Goal: Task Accomplishment & Management: Use online tool/utility

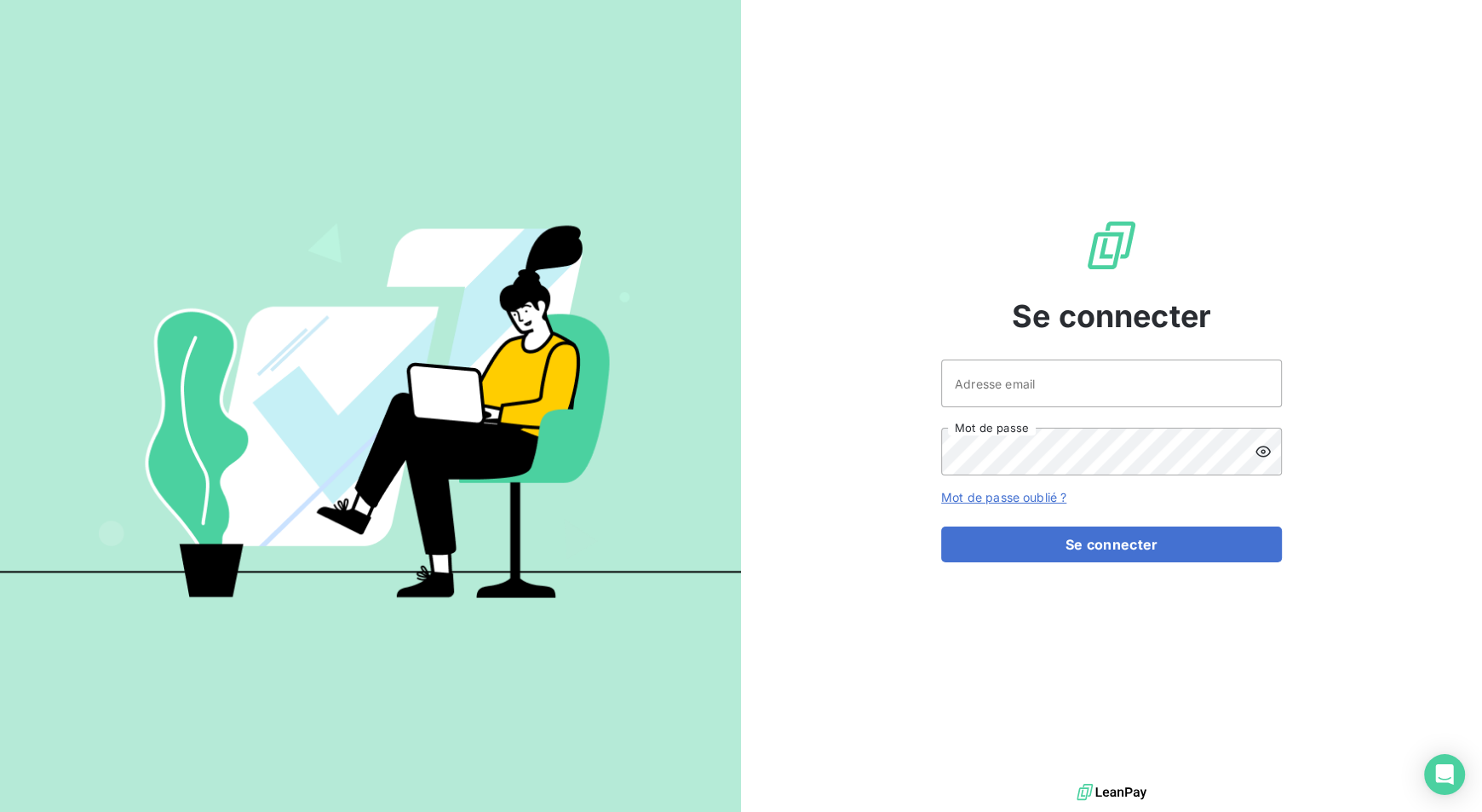
click at [435, 5] on div at bounding box center [371, 406] width 741 height 812
click at [1024, 380] on input "Adresse email" at bounding box center [1111, 383] width 341 height 48
type input "[PERSON_NAME][EMAIL_ADDRESS][DOMAIN_NAME]"
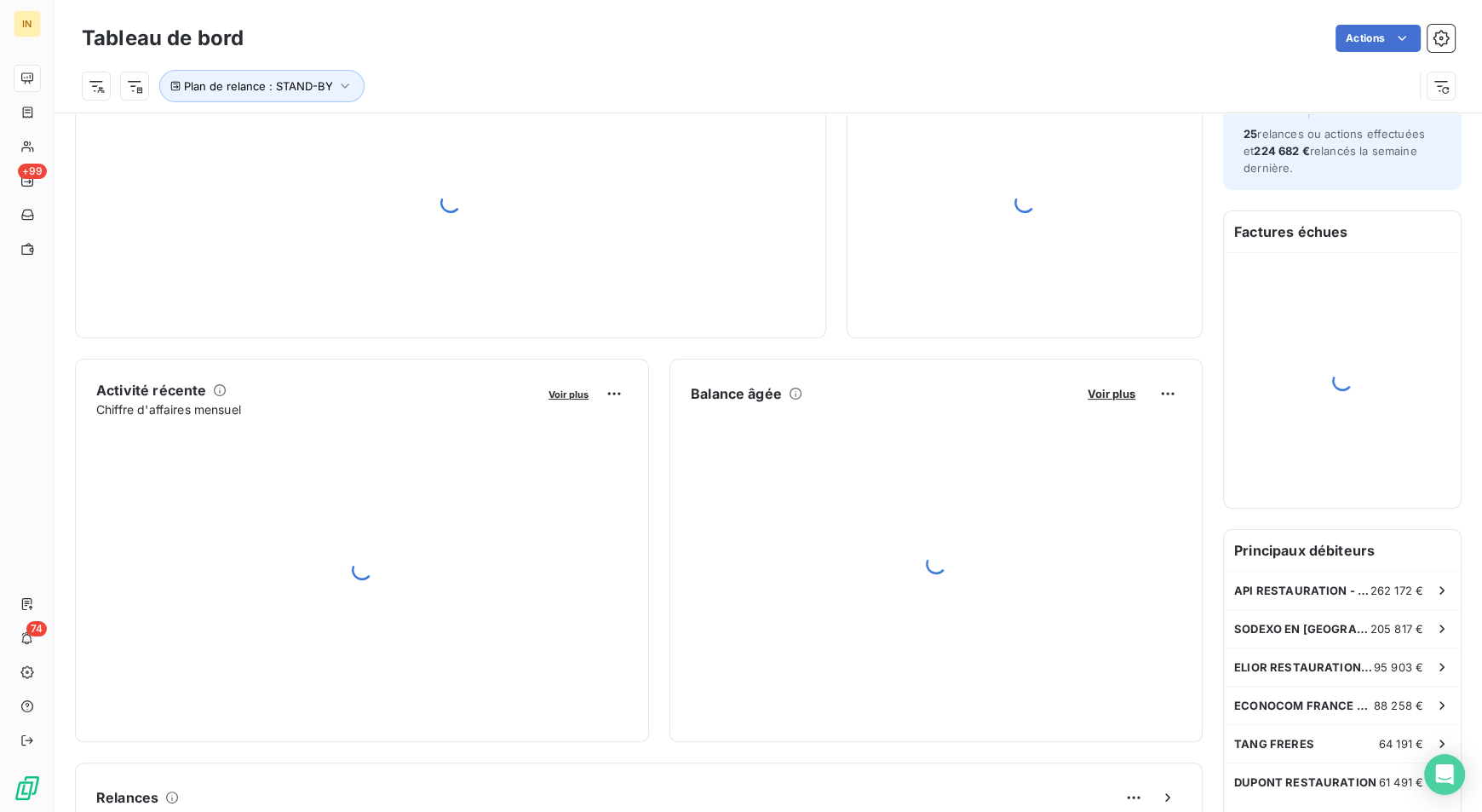
scroll to position [132, 0]
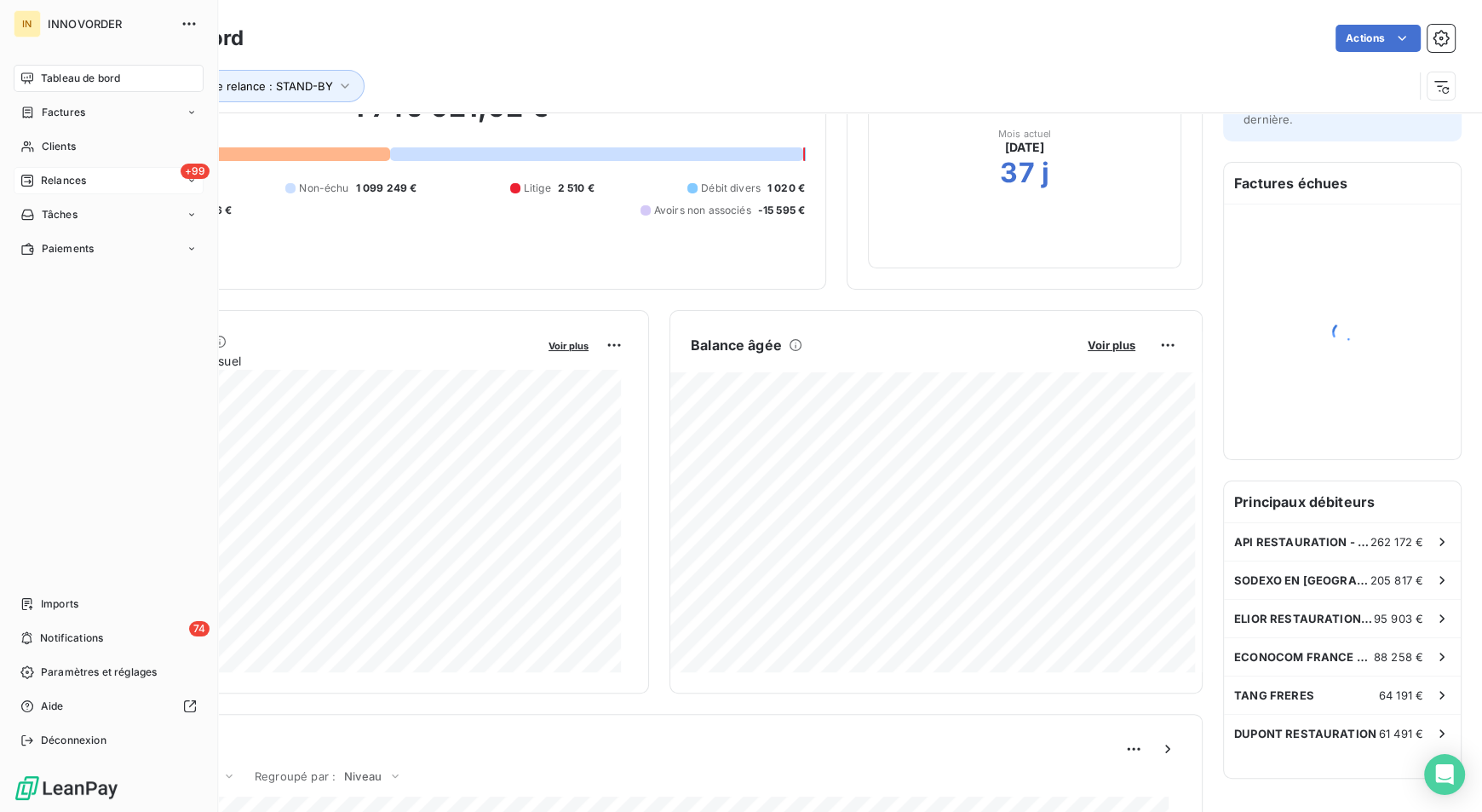
click at [71, 173] on span "Relances" at bounding box center [63, 180] width 45 height 15
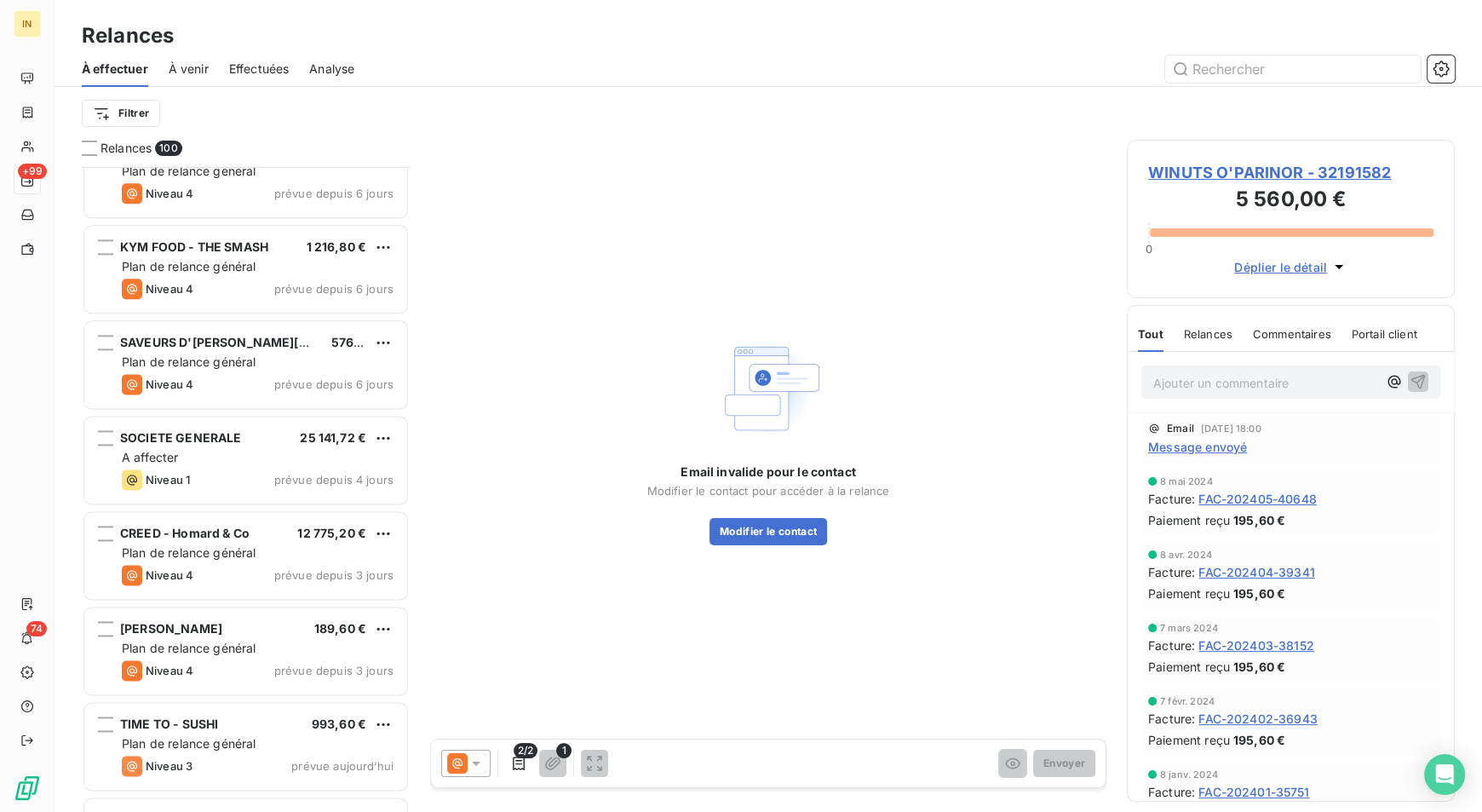
scroll to position [8898, 0]
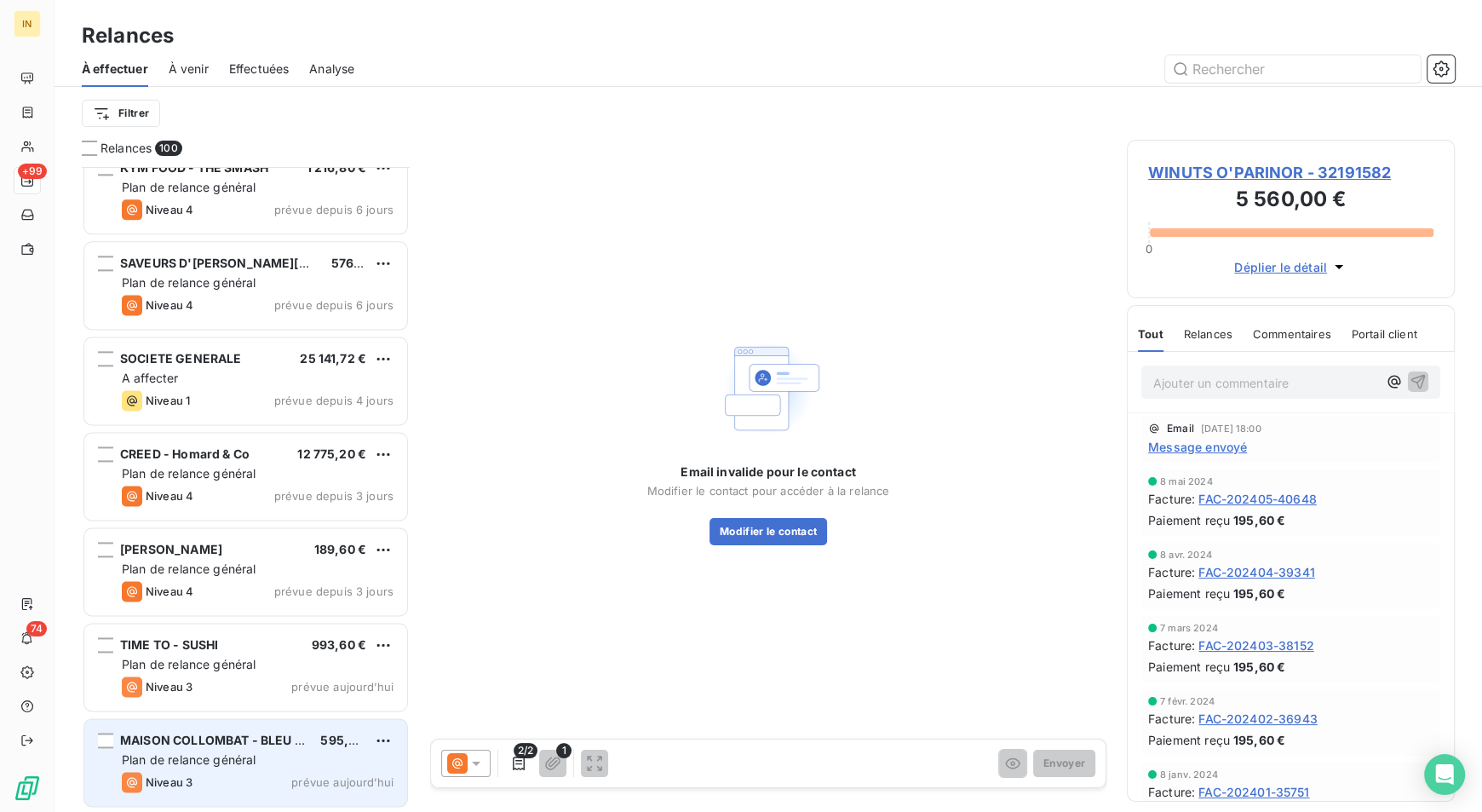
click at [229, 755] on span "Plan de relance général" at bounding box center [189, 760] width 134 height 14
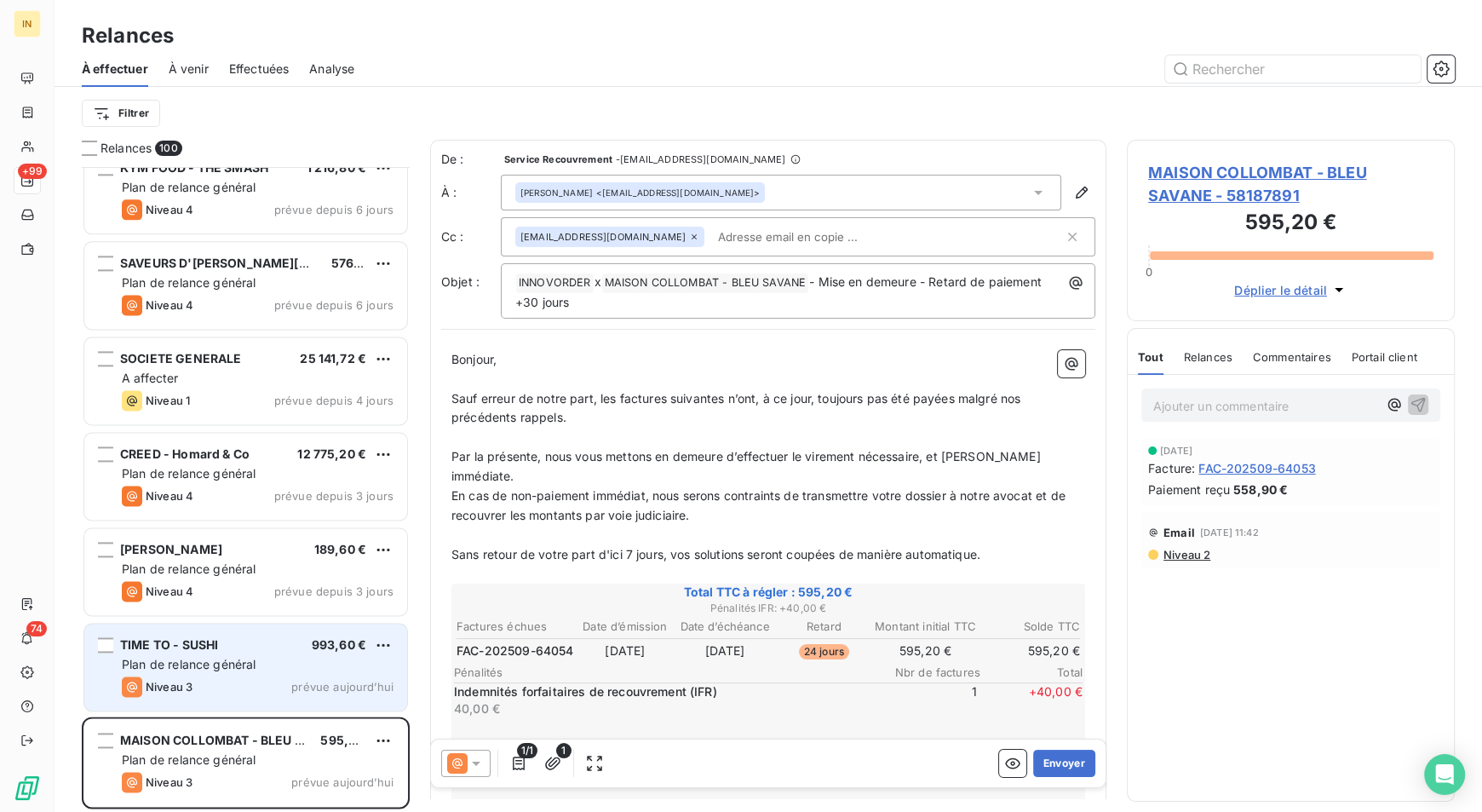
click at [251, 644] on div "TIME TO - SUSHI 993,60 €" at bounding box center [258, 645] width 272 height 15
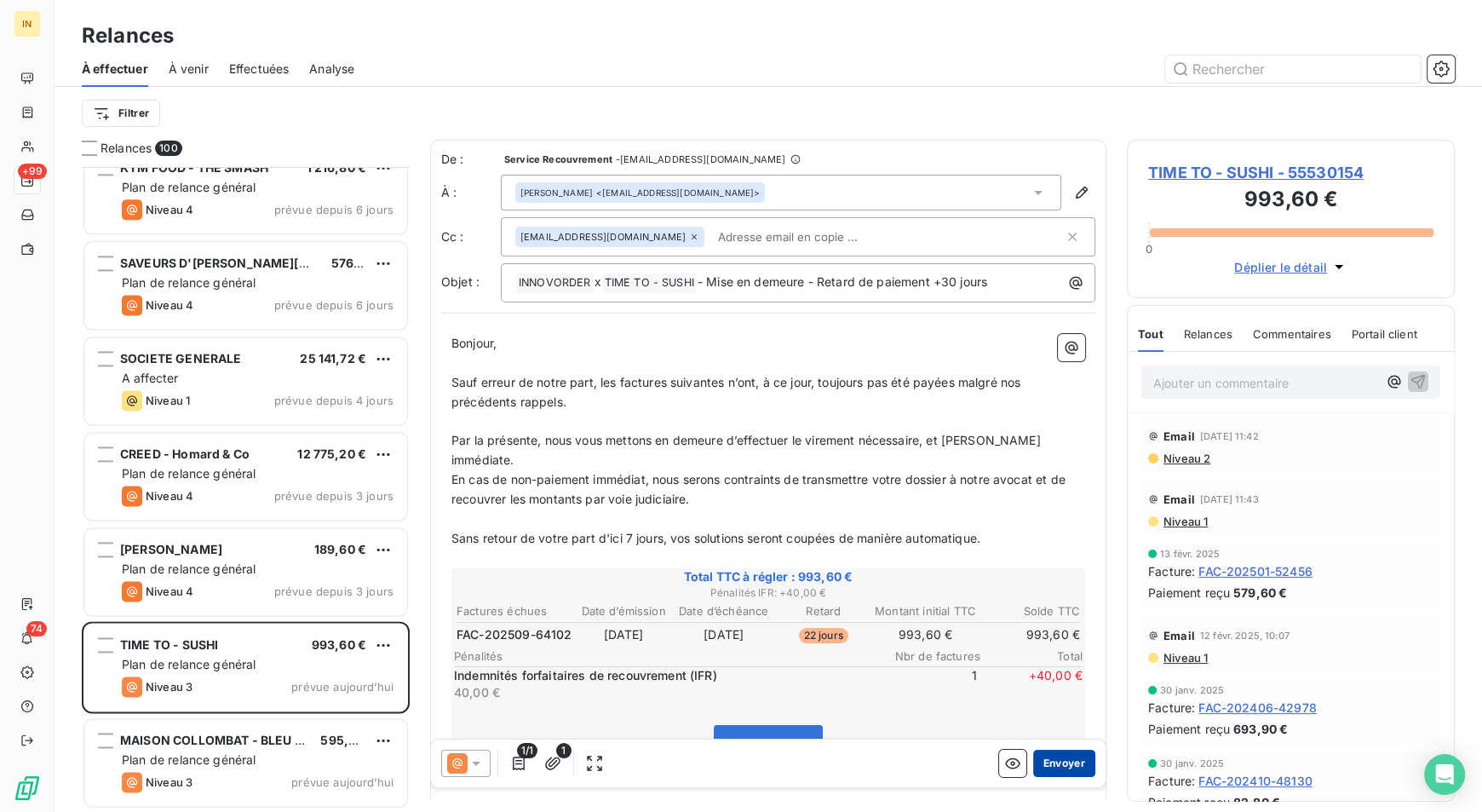
click at [1053, 765] on button "Envoyer" at bounding box center [1064, 763] width 62 height 27
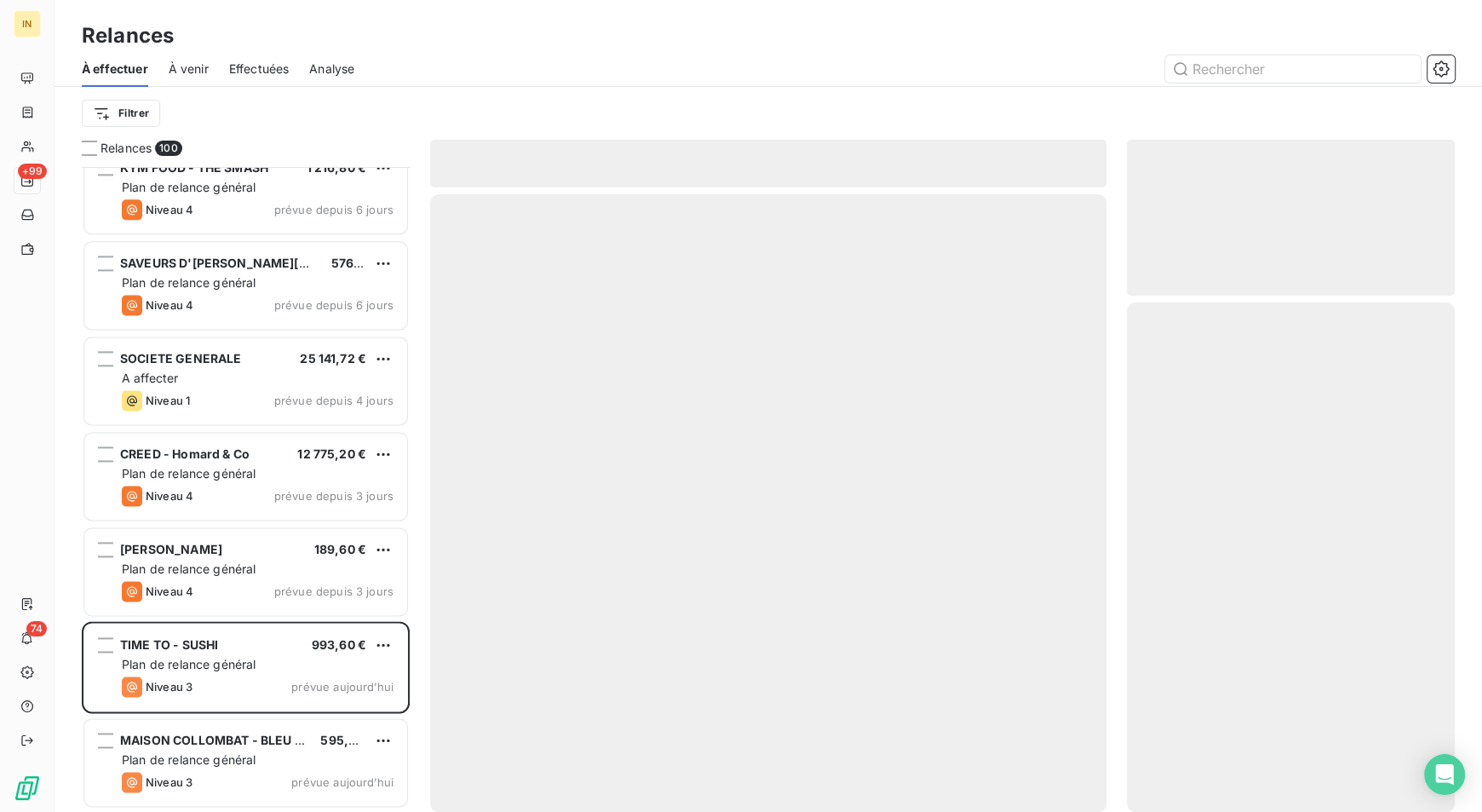
scroll to position [8801, 0]
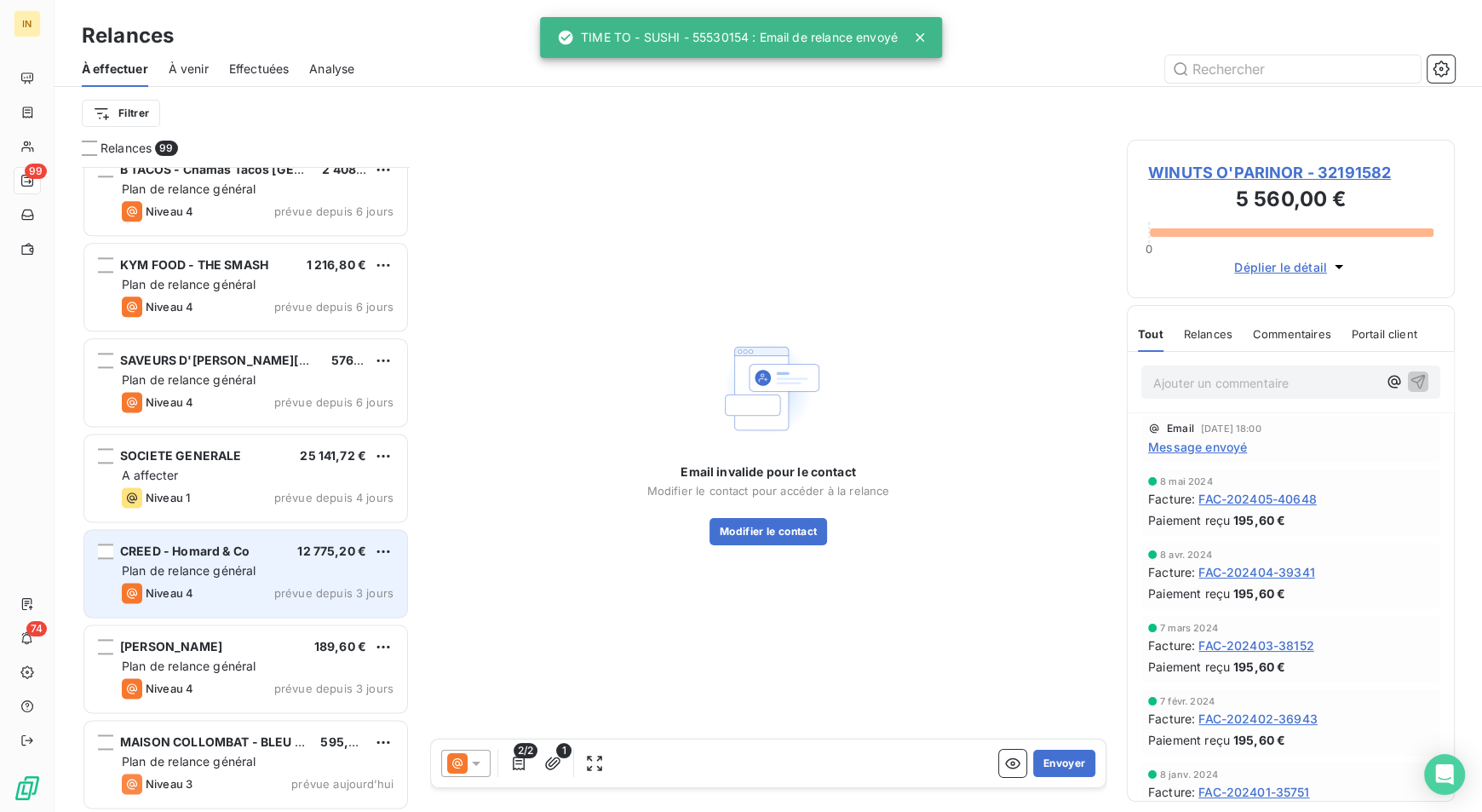
click at [226, 571] on span "Plan de relance général" at bounding box center [189, 571] width 134 height 14
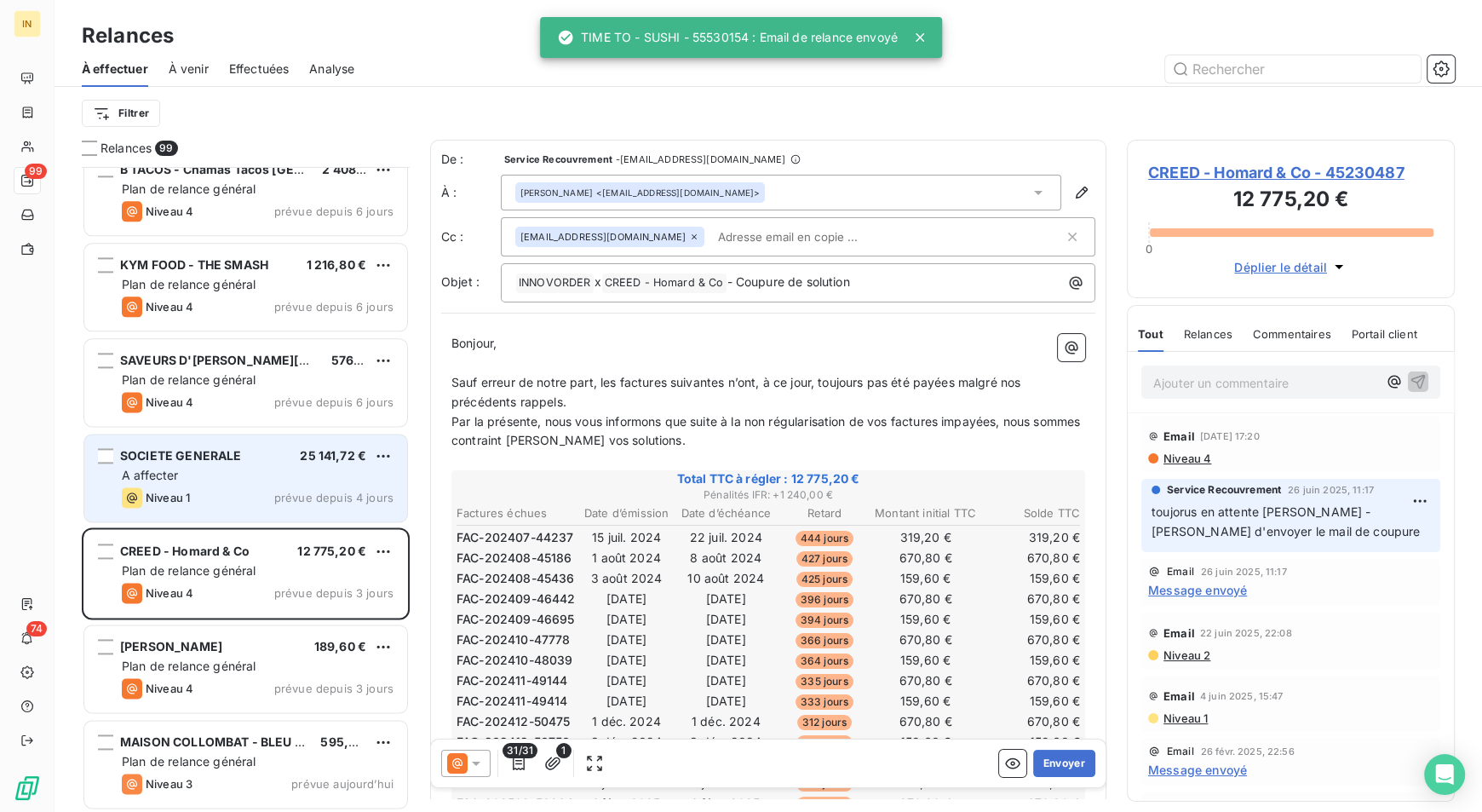
click at [219, 492] on div "Niveau 1 prévue depuis 4 jours" at bounding box center [258, 497] width 272 height 21
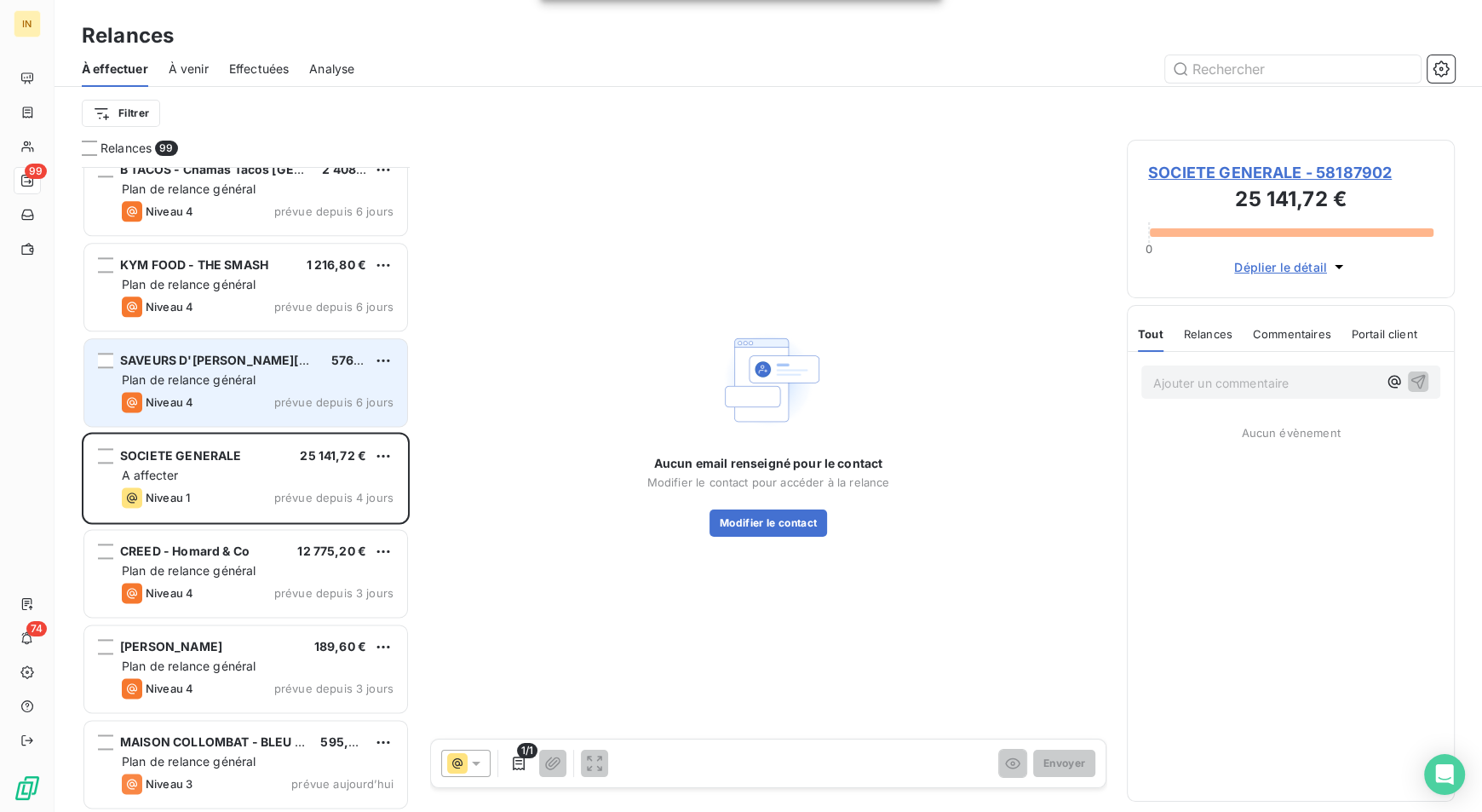
click at [258, 373] on div "Plan de relance général" at bounding box center [258, 380] width 272 height 17
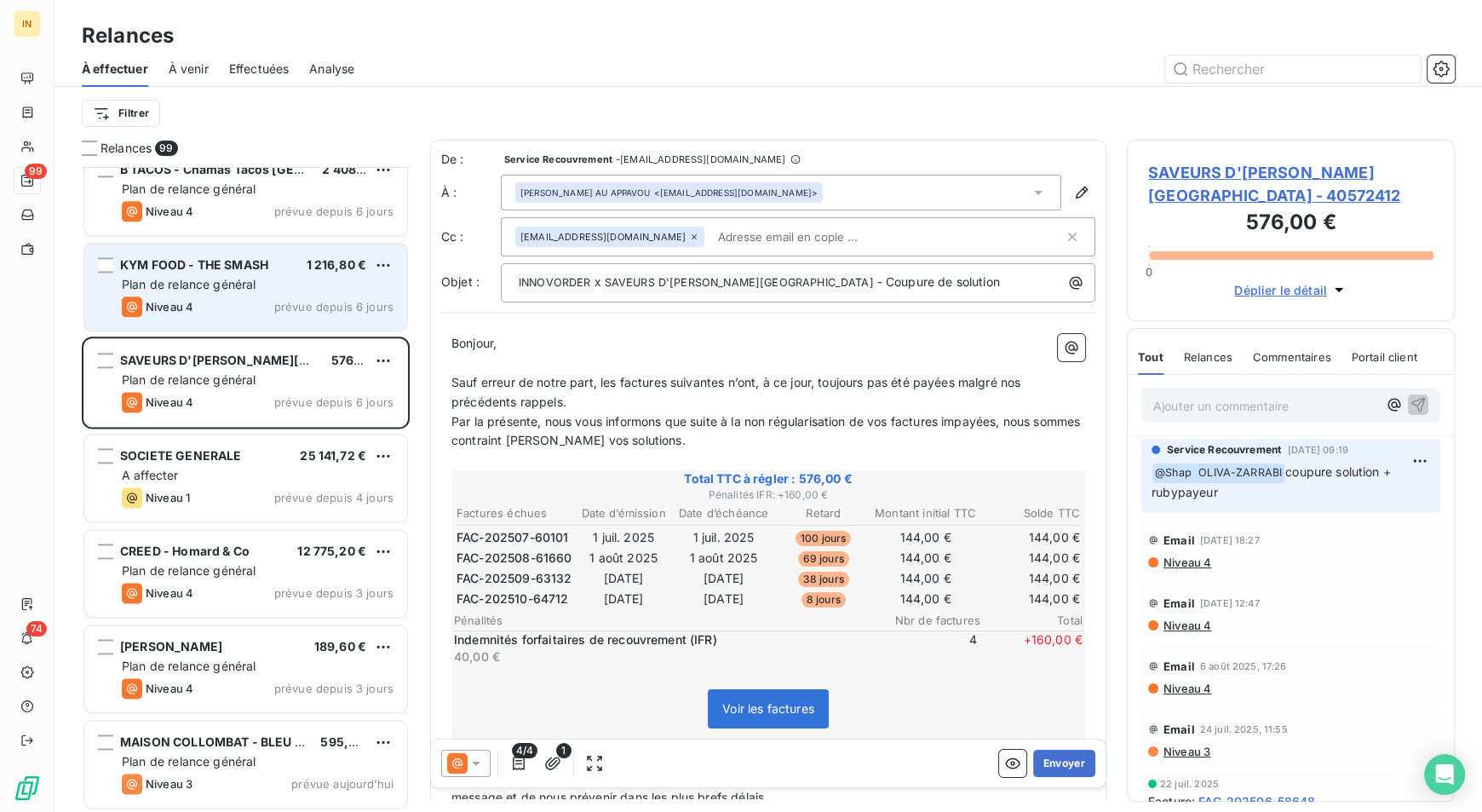
click at [260, 272] on div "KYM FOOD - THE SMASH 1 216,80 € Plan de relance général [PERSON_NAME] 4 prévue …" at bounding box center [245, 287] width 323 height 87
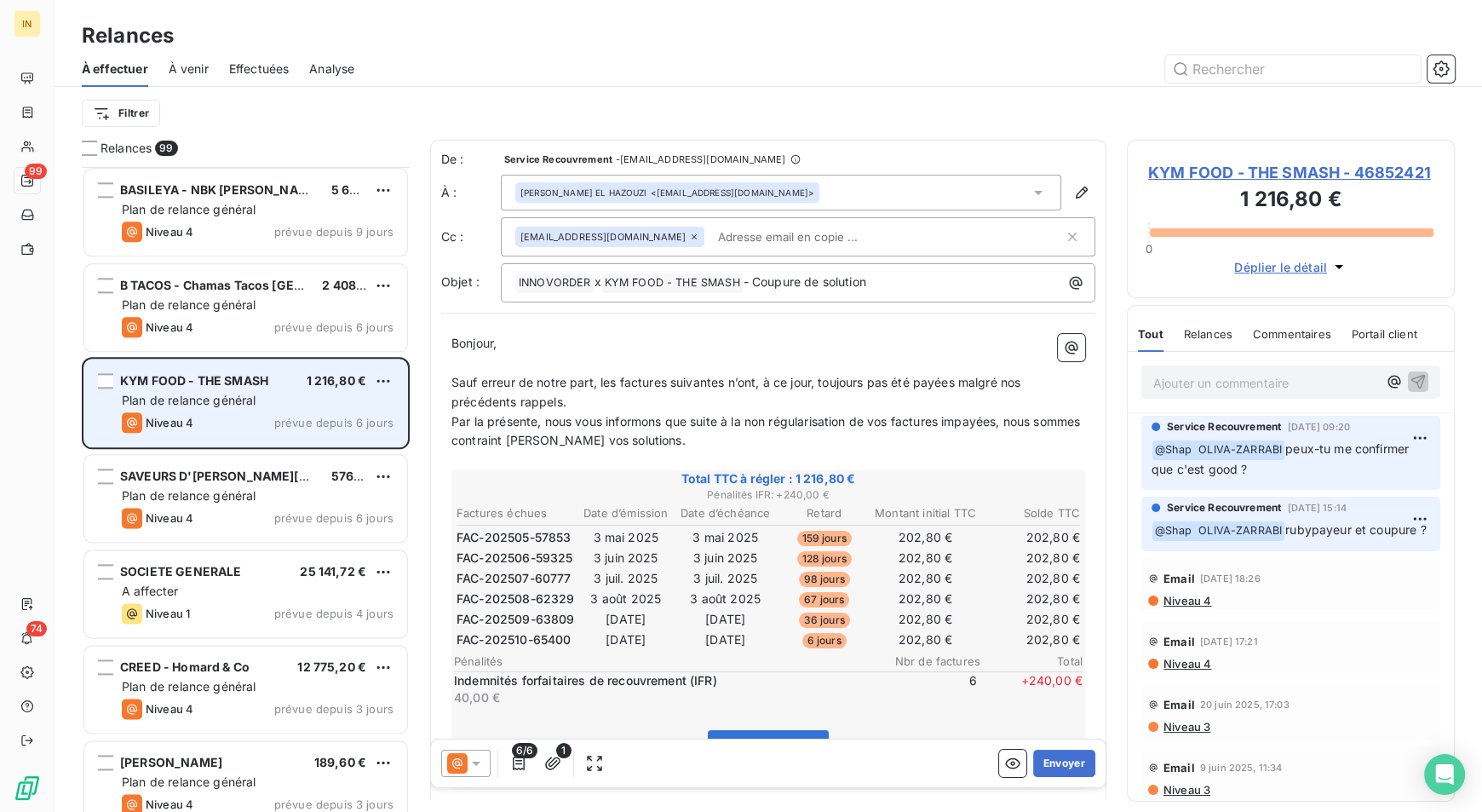
scroll to position [8672, 0]
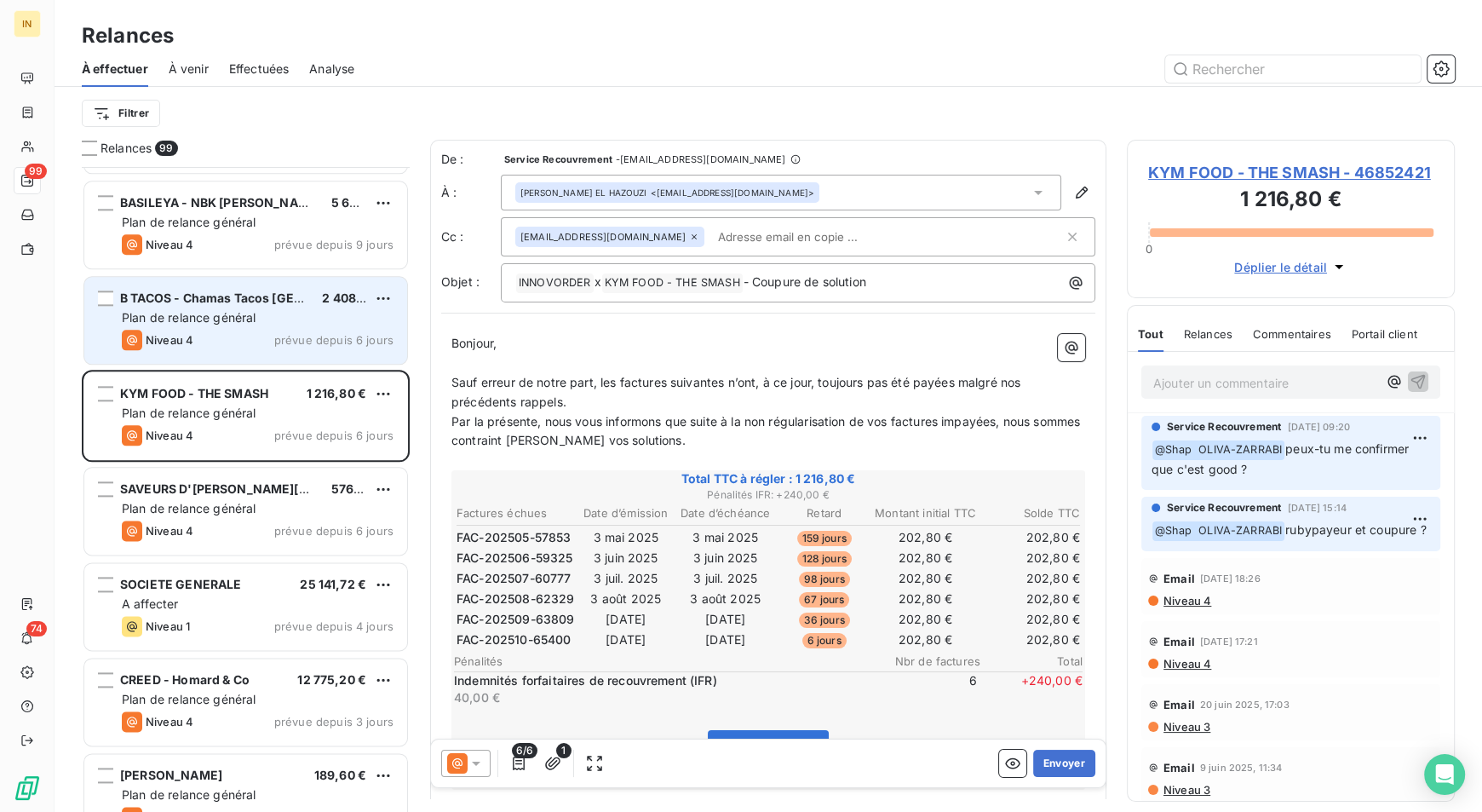
click at [221, 316] on span "Plan de relance général" at bounding box center [189, 317] width 134 height 14
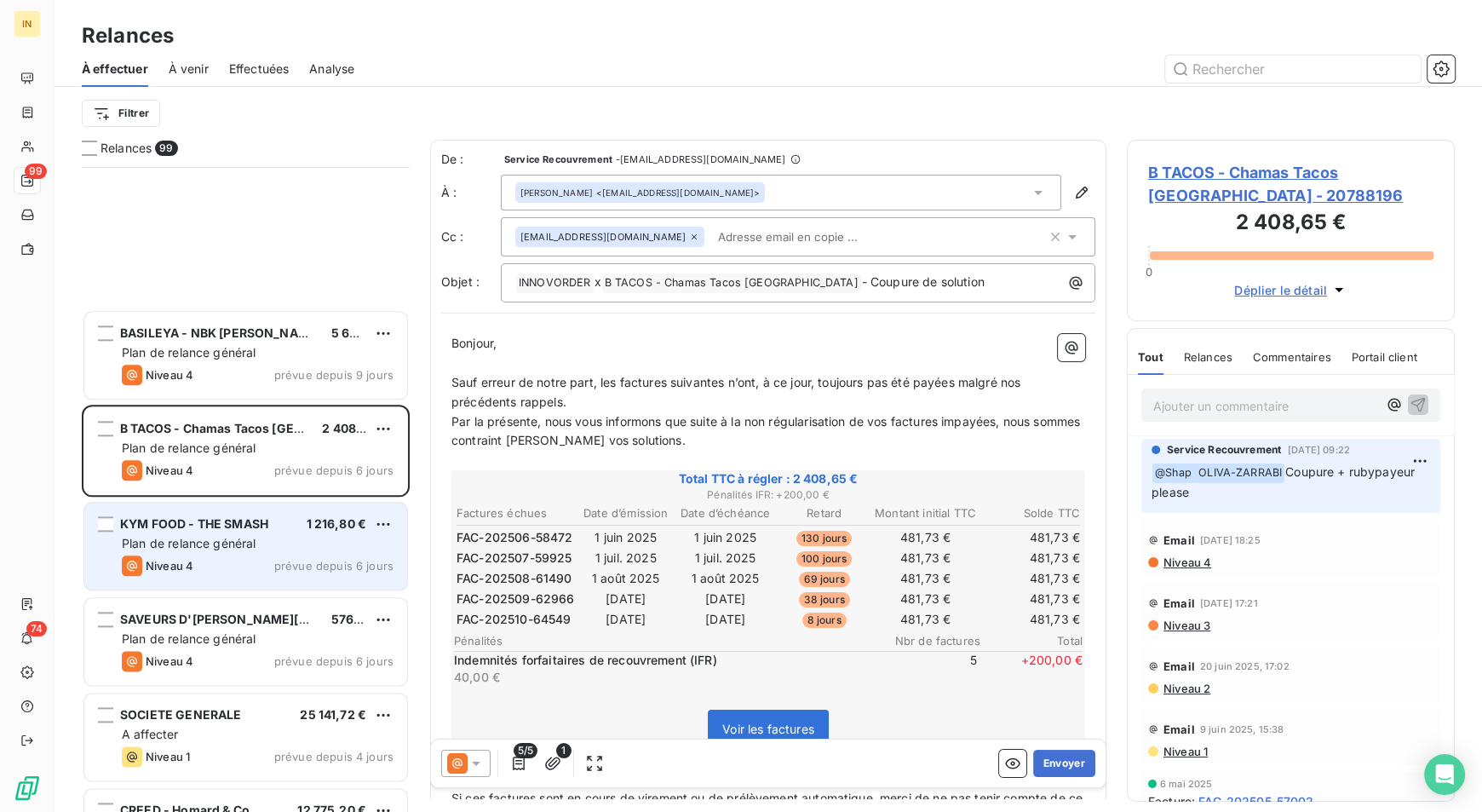
scroll to position [8802, 0]
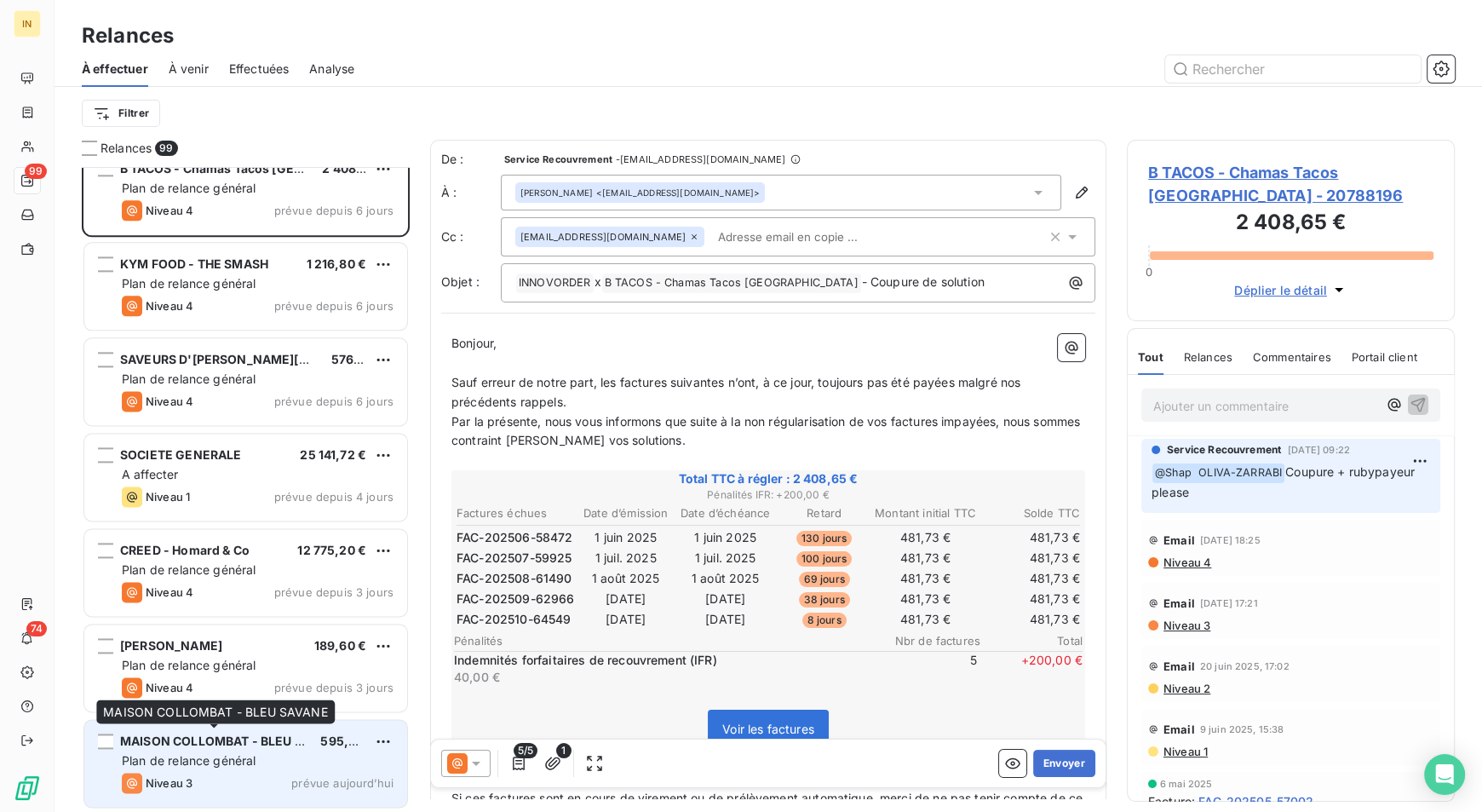
click at [250, 738] on span "MAISON COLLOMBAT - BLEU SAVANE" at bounding box center [232, 741] width 224 height 14
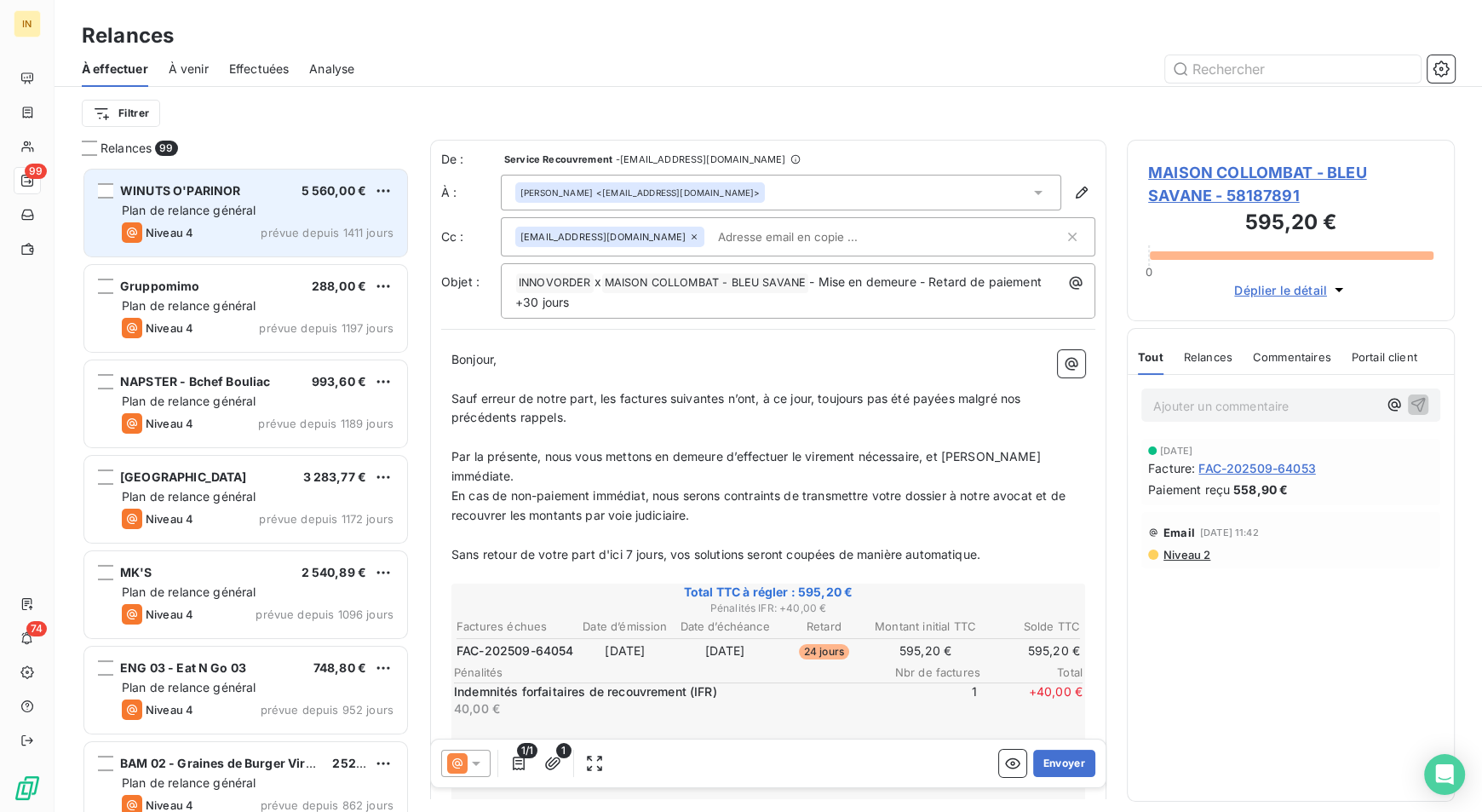
click at [245, 203] on span "Plan de relance général" at bounding box center [189, 210] width 134 height 14
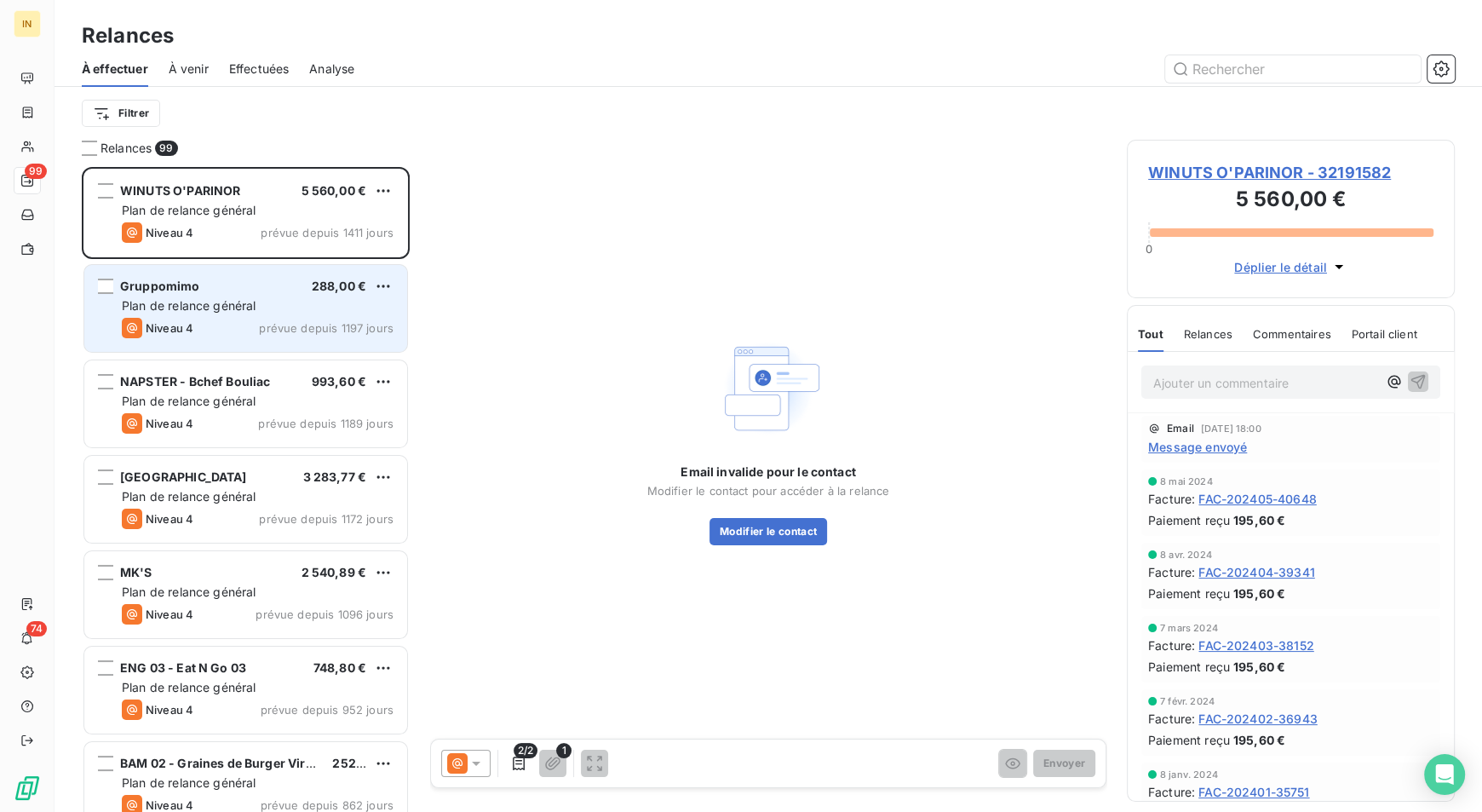
click at [247, 307] on span "Plan de relance général" at bounding box center [189, 306] width 134 height 14
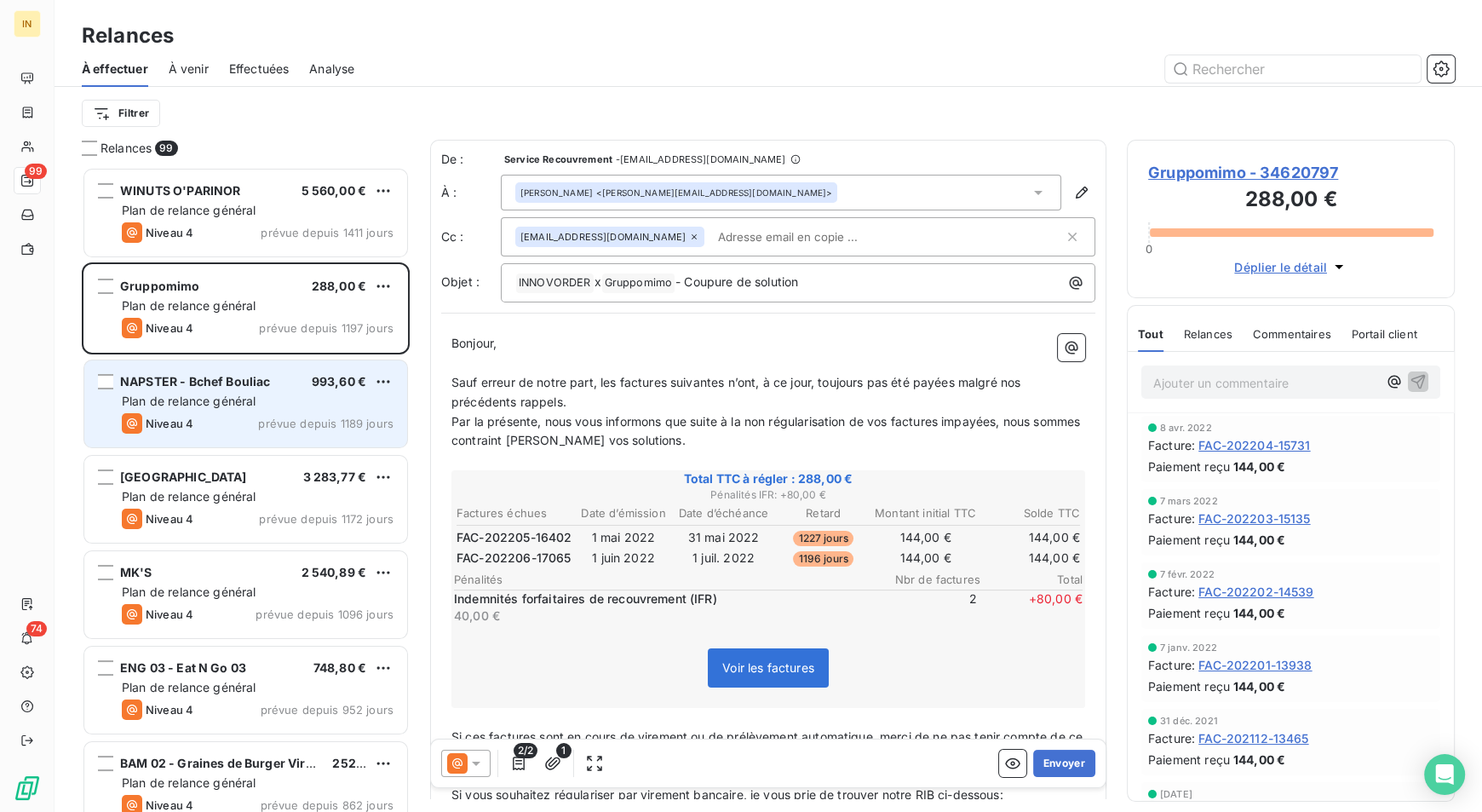
click at [234, 371] on div "NAPSTER - Bchef Bouliac 993,60 € Plan de relance général [PERSON_NAME] 4 prévue…" at bounding box center [245, 404] width 323 height 87
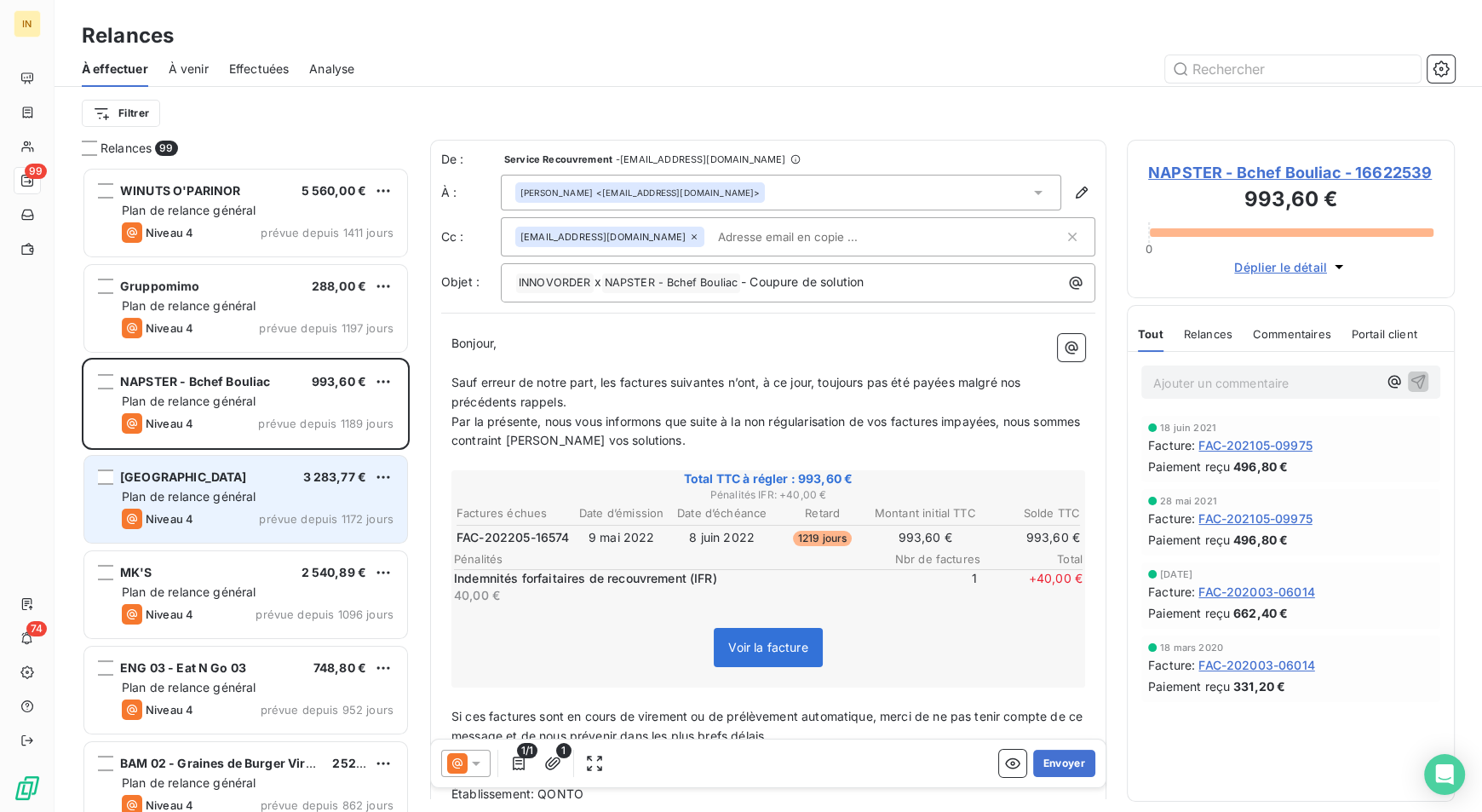
click at [269, 497] on div "Plan de relance général" at bounding box center [258, 496] width 272 height 17
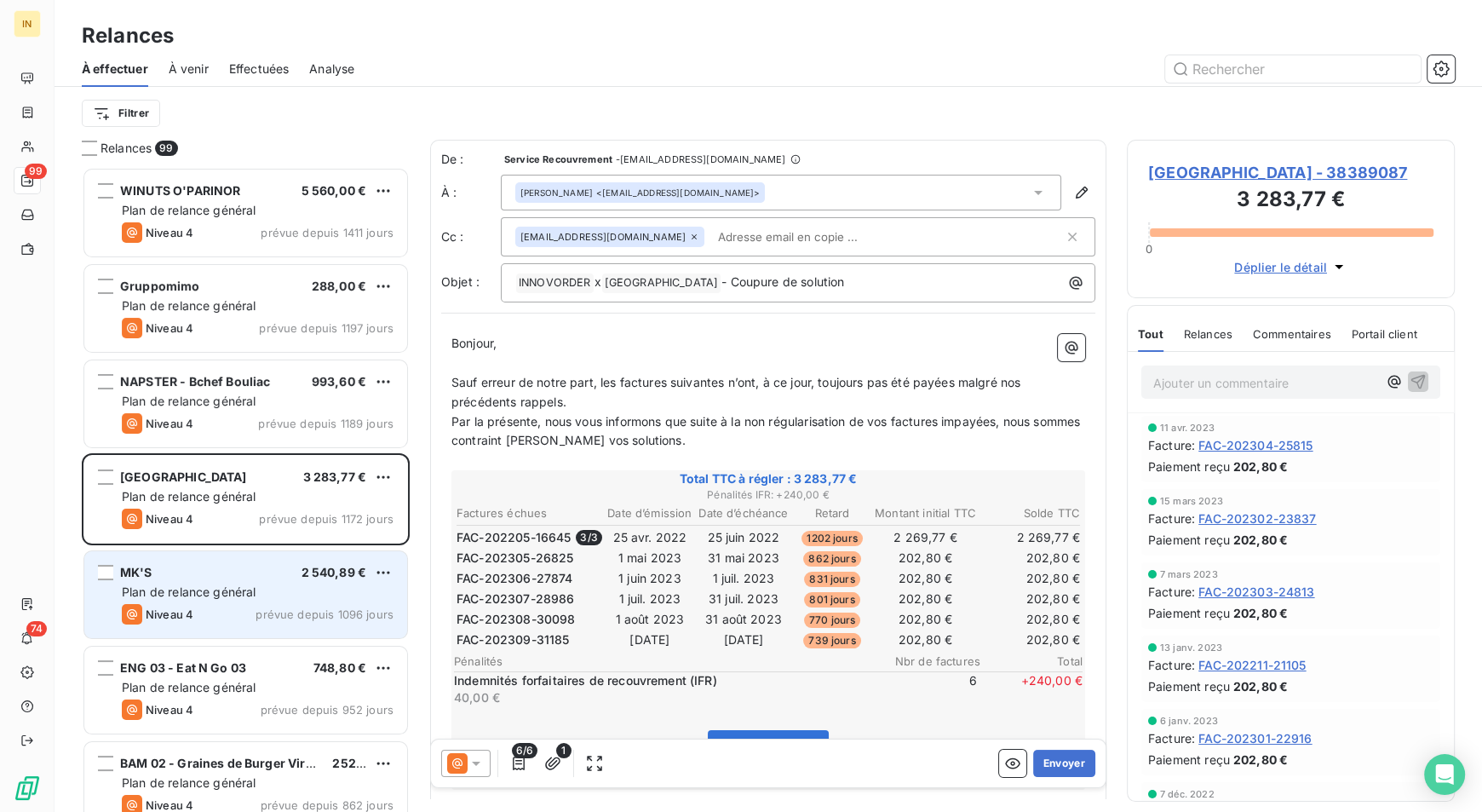
click at [230, 587] on span "Plan de relance général" at bounding box center [189, 591] width 134 height 14
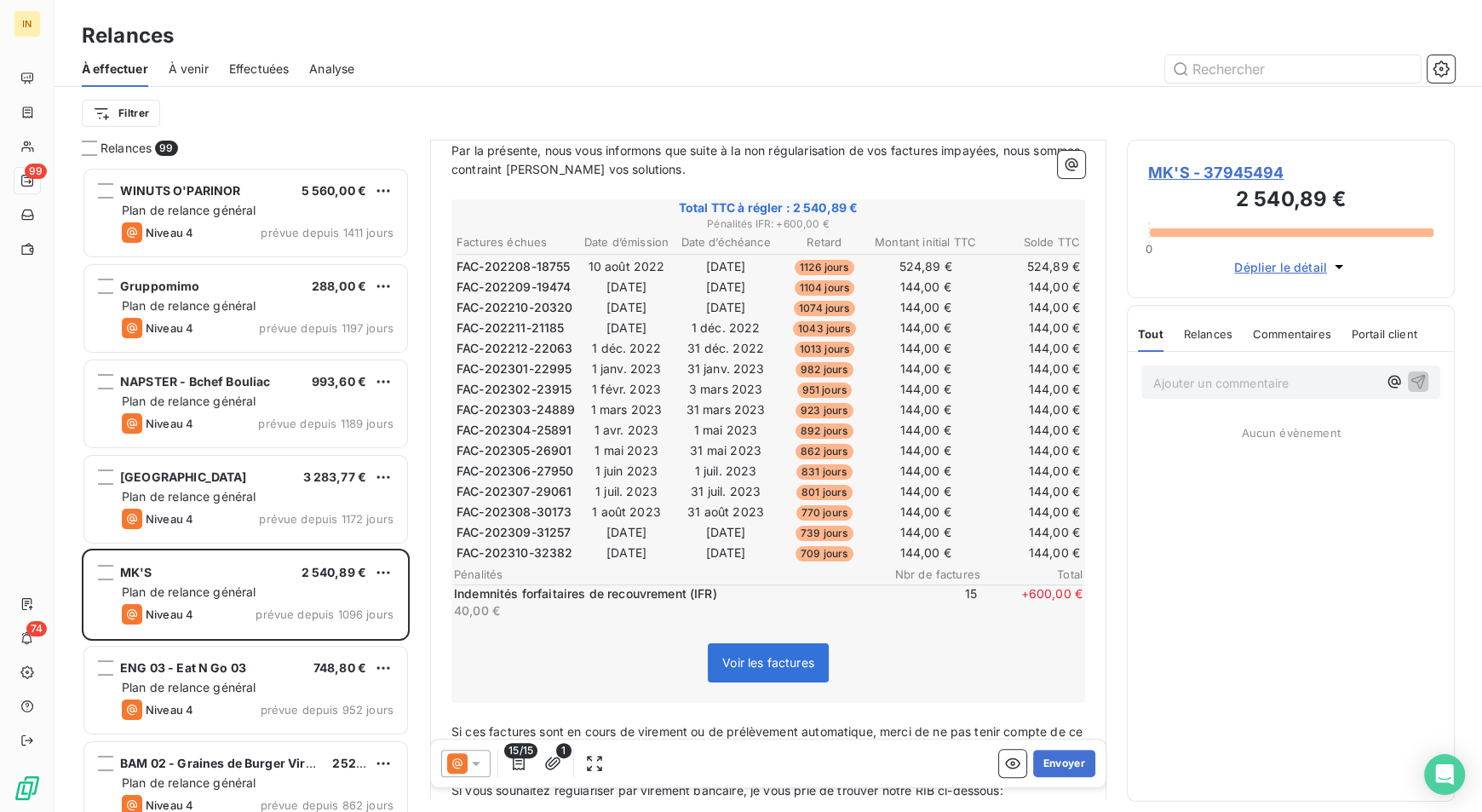
scroll to position [273, 0]
